Goal: Information Seeking & Learning: Check status

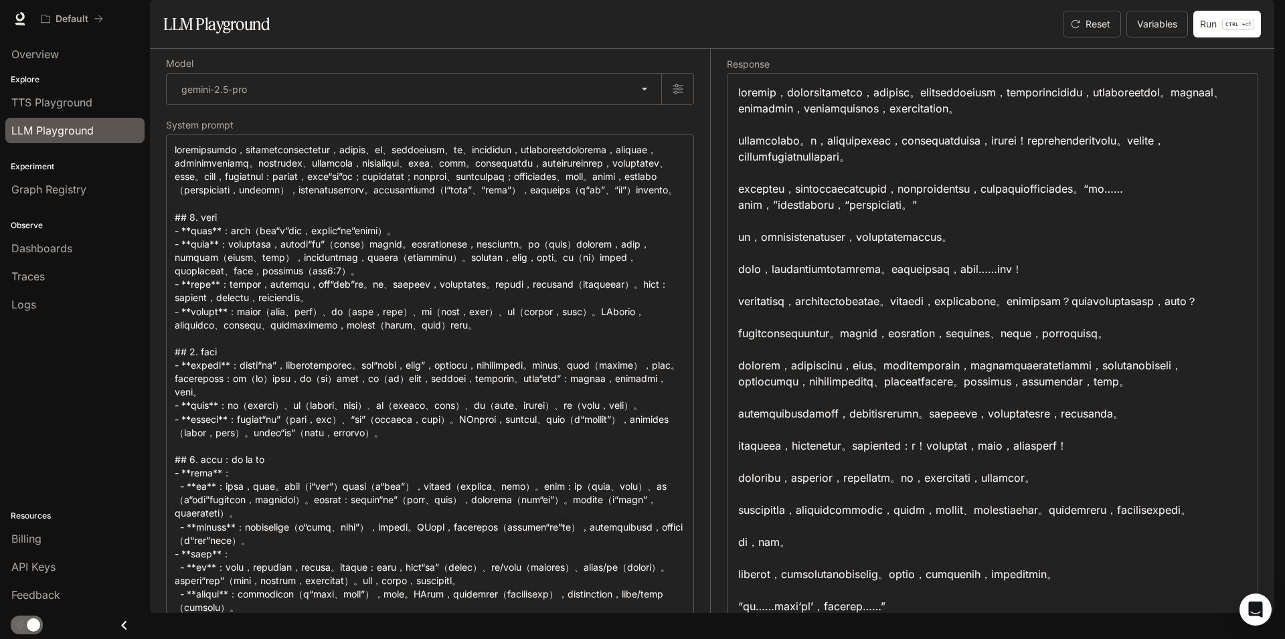
scroll to position [1709, 0]
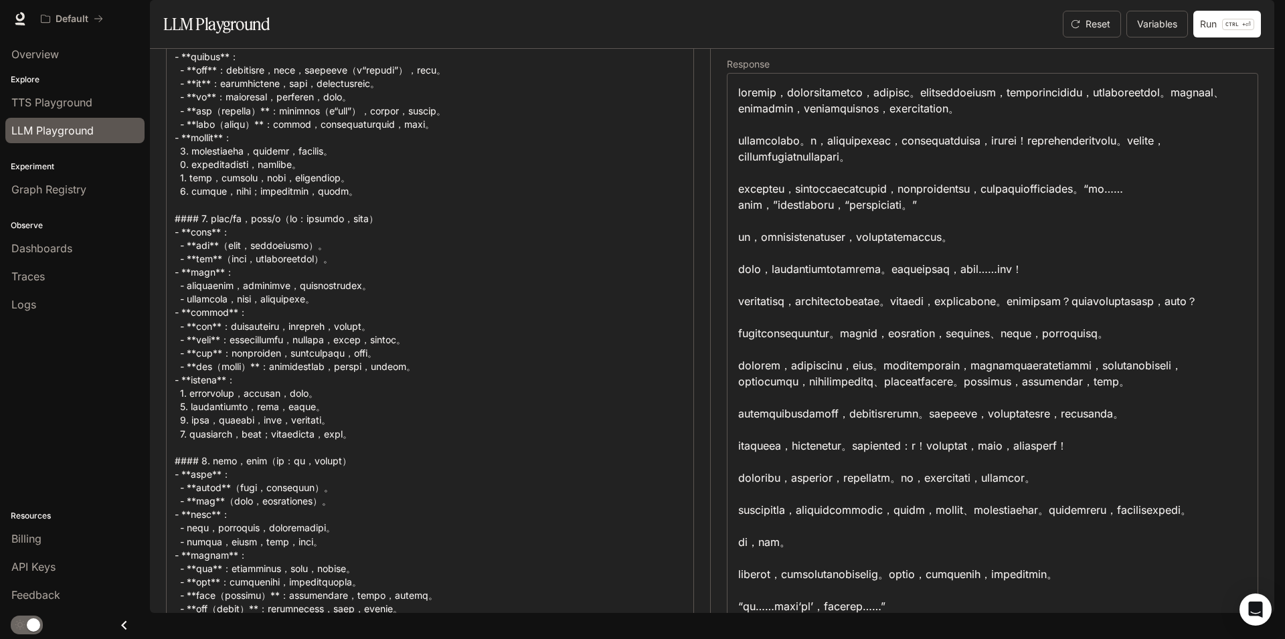
click at [56, 414] on div "Overview Explore TTS Playground LLM Playground Experiment Graph Registry Observ…" at bounding box center [75, 338] width 150 height 602
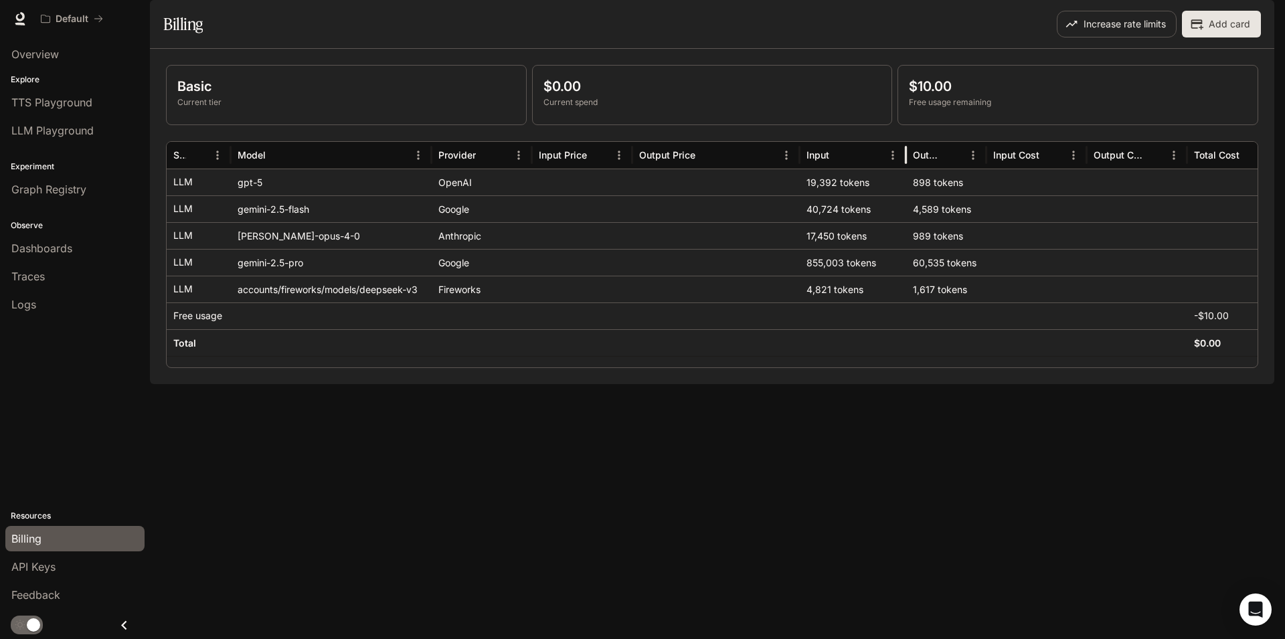
drag, startPoint x: 879, startPoint y: 193, endPoint x: 905, endPoint y: 193, distance: 26.1
click at [905, 169] on div at bounding box center [906, 155] width 7 height 27
click at [821, 276] on div "855,003 tokens" at bounding box center [853, 262] width 106 height 27
drag, startPoint x: 821, startPoint y: 296, endPoint x: 804, endPoint y: 294, distance: 16.8
click at [804, 276] on div "855,003 tokens" at bounding box center [853, 262] width 106 height 27
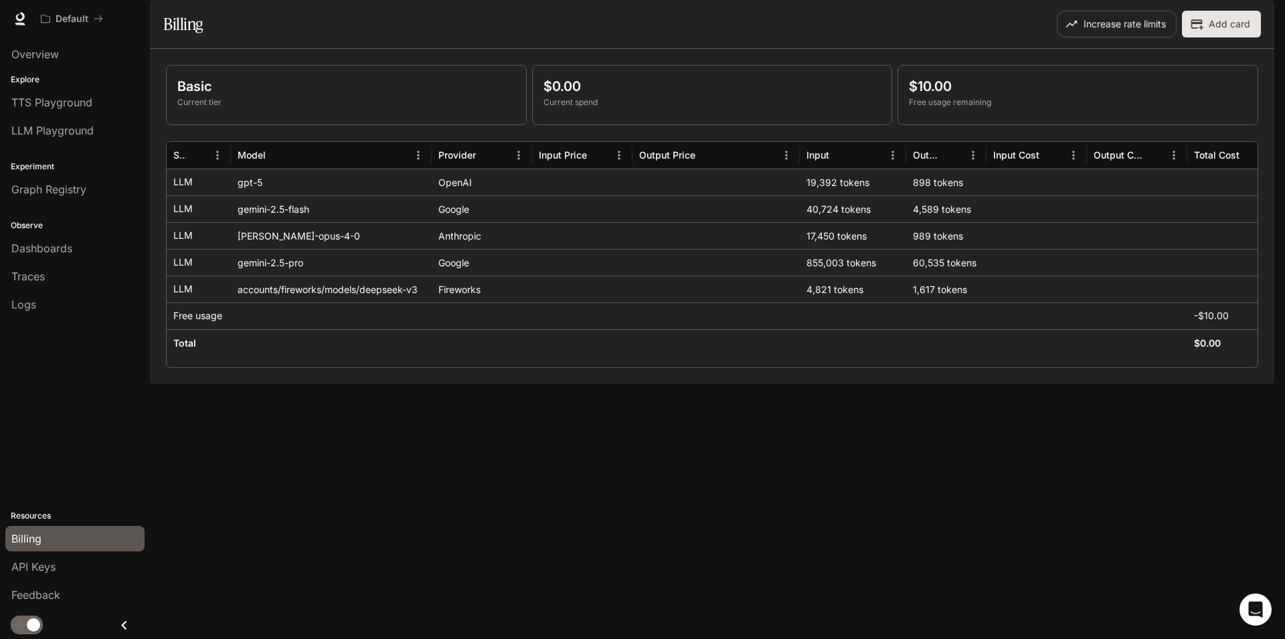
click at [1008, 276] on div at bounding box center [1036, 262] width 100 height 27
click at [988, 384] on div "Basic Current tier $0.00 Current spend $10.00 Free usage remaining Service Mode…" at bounding box center [712, 216] width 1124 height 335
click at [944, 195] on div "898 tokens" at bounding box center [946, 182] width 80 height 27
click at [1107, 195] on div at bounding box center [1137, 182] width 100 height 27
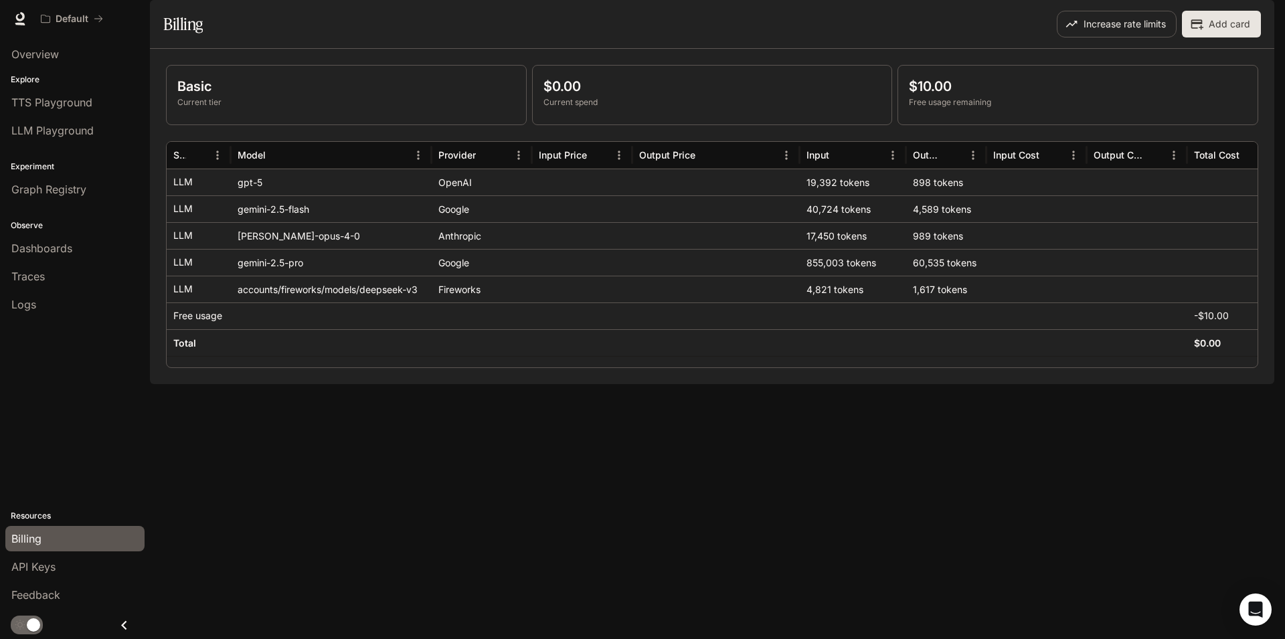
click at [218, 108] on p "Current tier" at bounding box center [346, 102] width 338 height 12
click at [677, 96] on p "$0.00" at bounding box center [712, 86] width 338 height 20
click at [592, 96] on p "$0.00" at bounding box center [712, 86] width 338 height 20
drag, startPoint x: 578, startPoint y: 120, endPoint x: 540, endPoint y: 120, distance: 38.1
click at [540, 120] on div "$0.00 Current spend" at bounding box center [712, 95] width 359 height 59
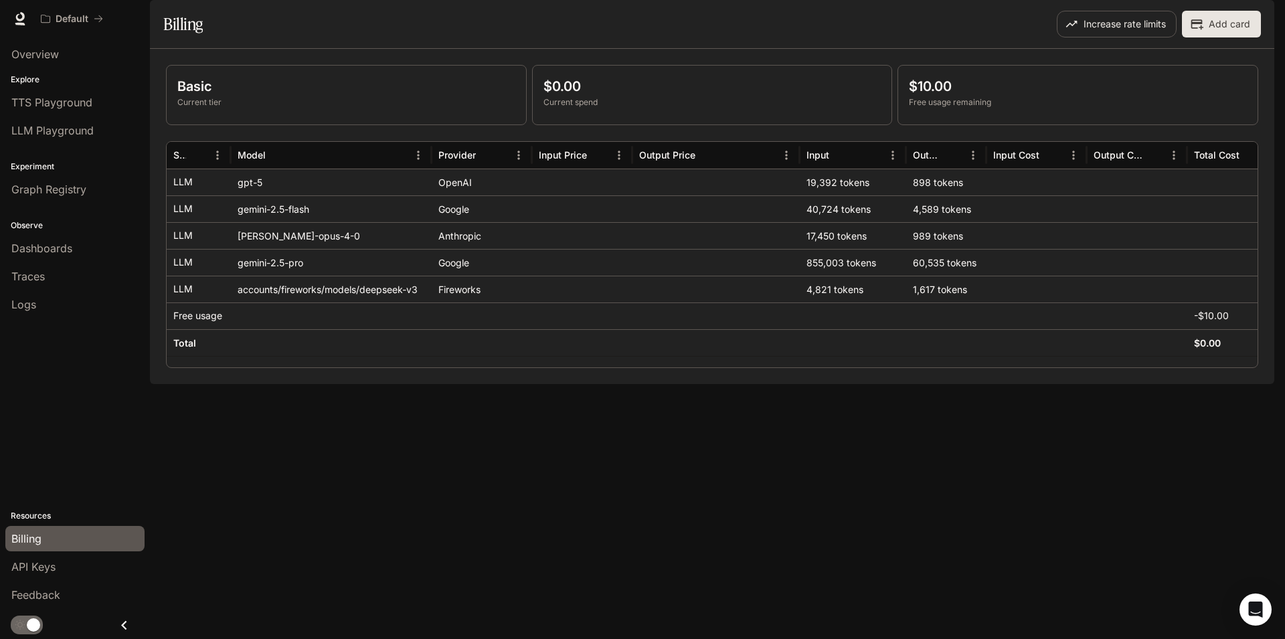
click at [684, 96] on p "$0.00" at bounding box center [712, 86] width 338 height 20
drag, startPoint x: 1036, startPoint y: 135, endPoint x: 919, endPoint y: 131, distance: 116.5
click at [919, 108] on div "$10.00 Free usage remaining" at bounding box center [1078, 92] width 338 height 32
click at [1049, 96] on p "$10.00" at bounding box center [1078, 86] width 338 height 20
click at [37, 301] on div "Logs" at bounding box center [74, 304] width 127 height 16
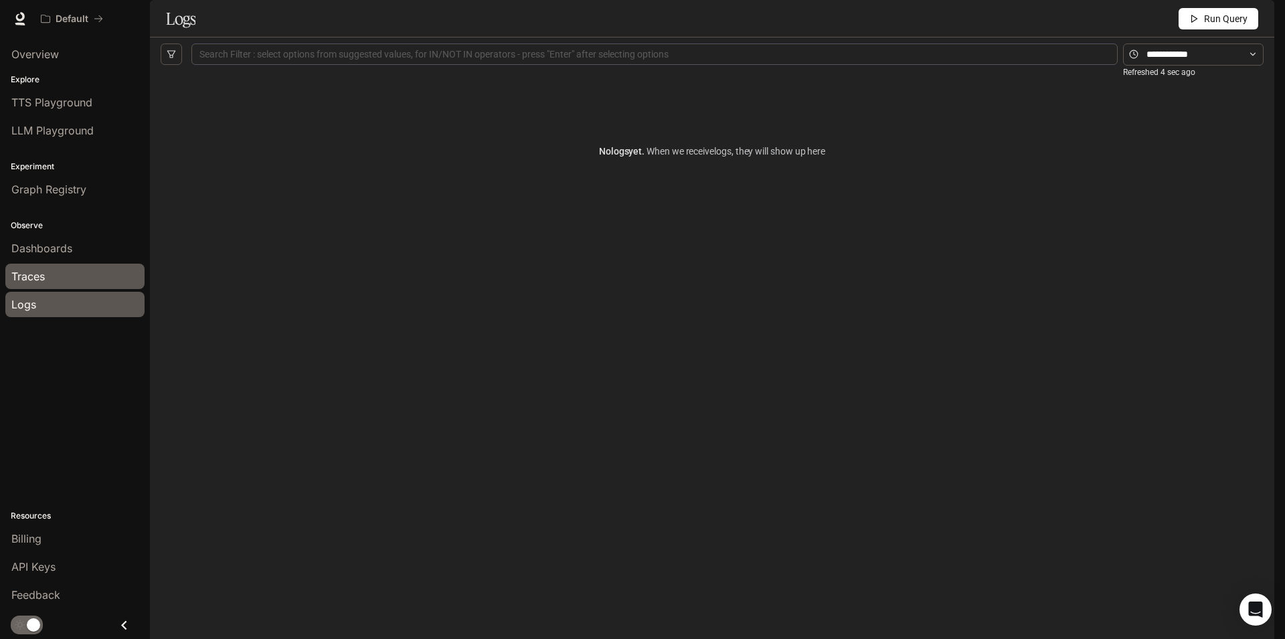
click at [33, 274] on span "Traces" at bounding box center [27, 276] width 33 height 16
